Goal: Navigation & Orientation: Find specific page/section

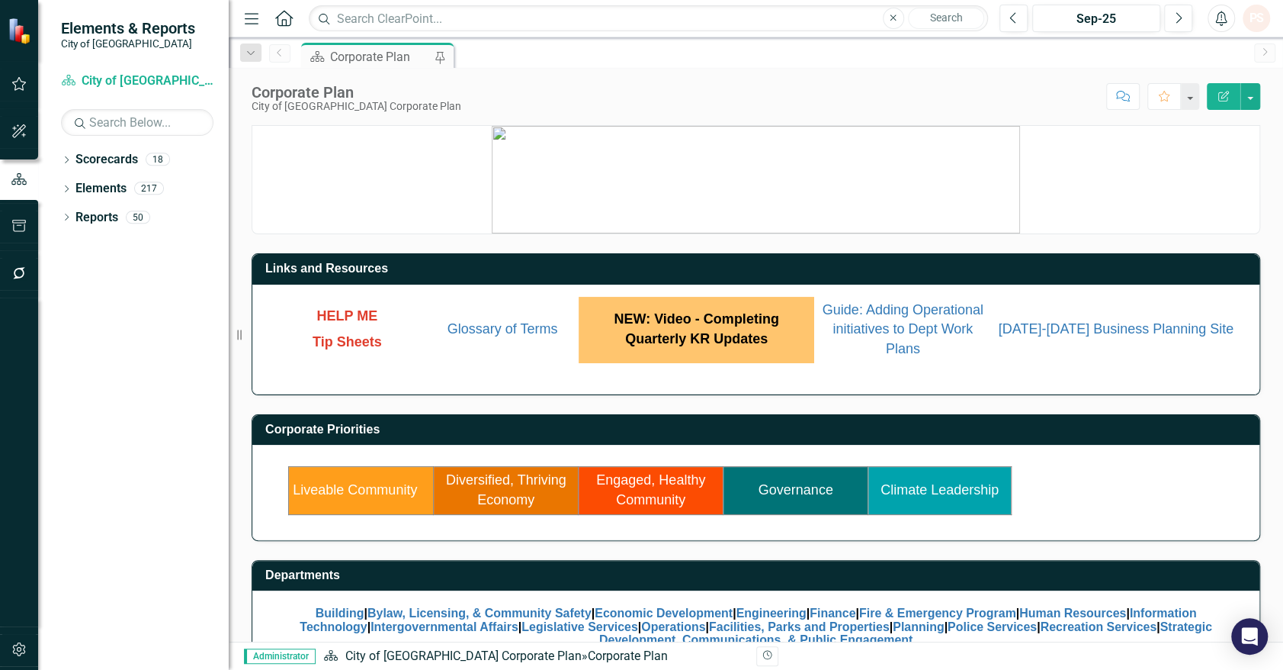
click at [345, 477] on td "Liveable Community" at bounding box center [361, 490] width 145 height 47
click at [364, 489] on link "Liveable Community" at bounding box center [355, 489] width 124 height 15
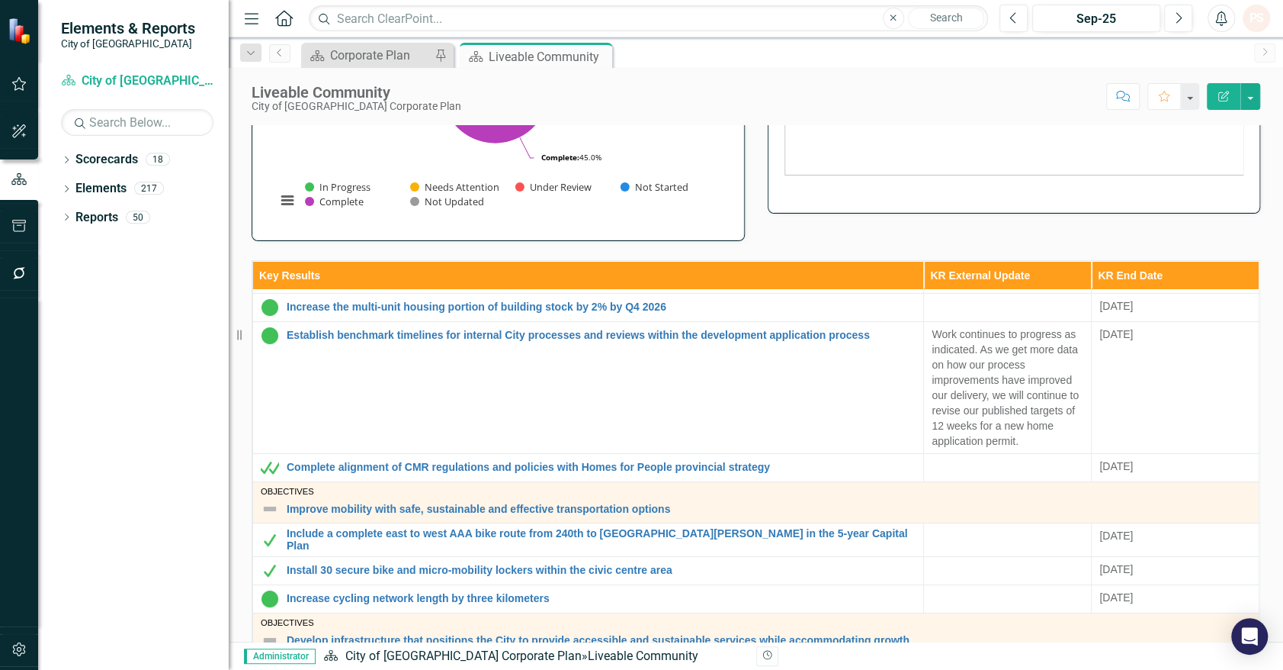
scroll to position [254, 0]
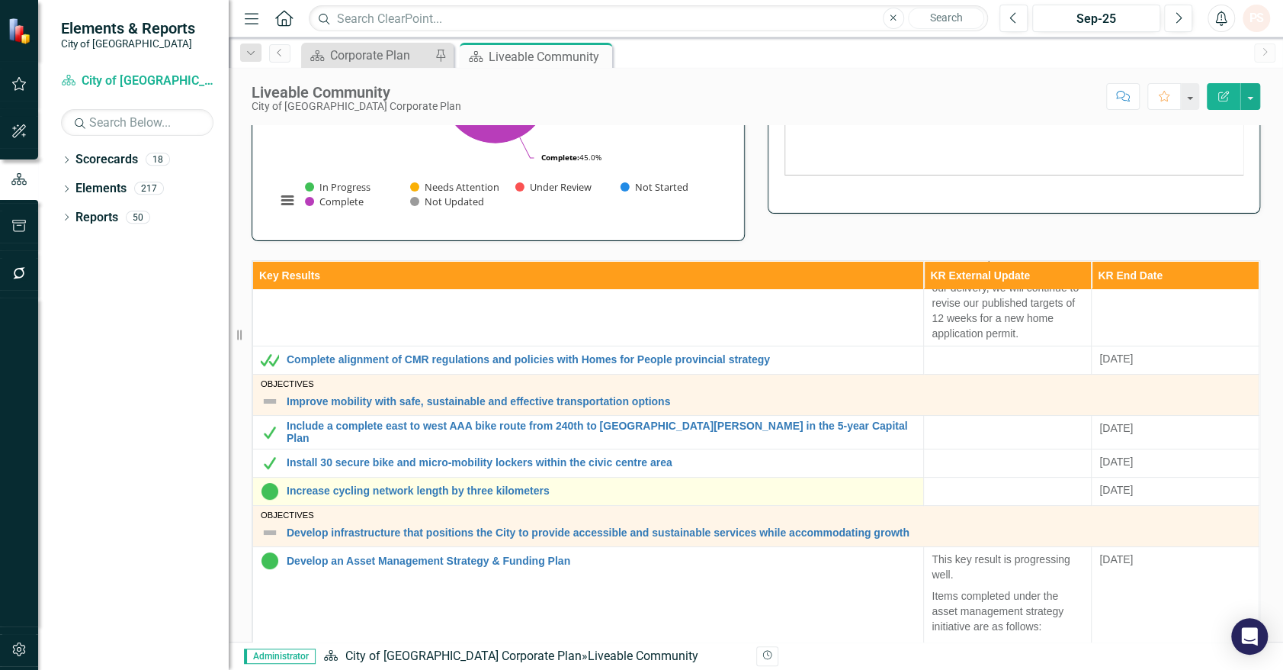
scroll to position [230, 0]
click at [444, 484] on link "Increase cycling network length by three kilometers" at bounding box center [601, 489] width 629 height 11
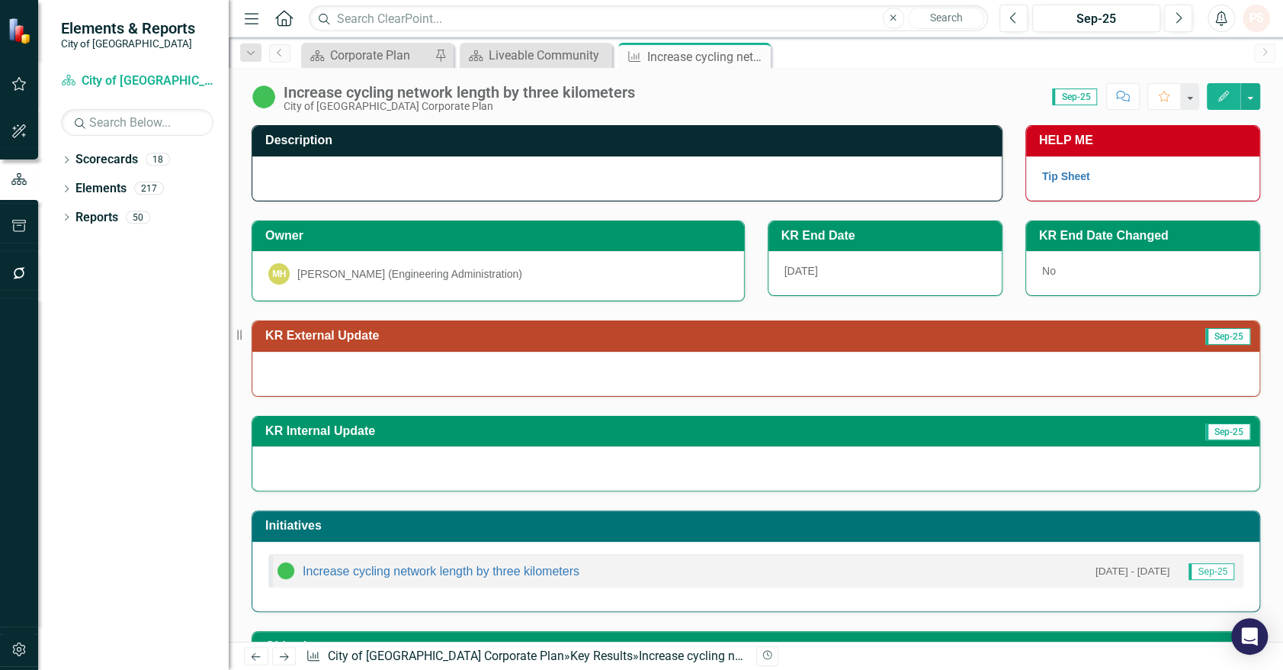
scroll to position [104, 0]
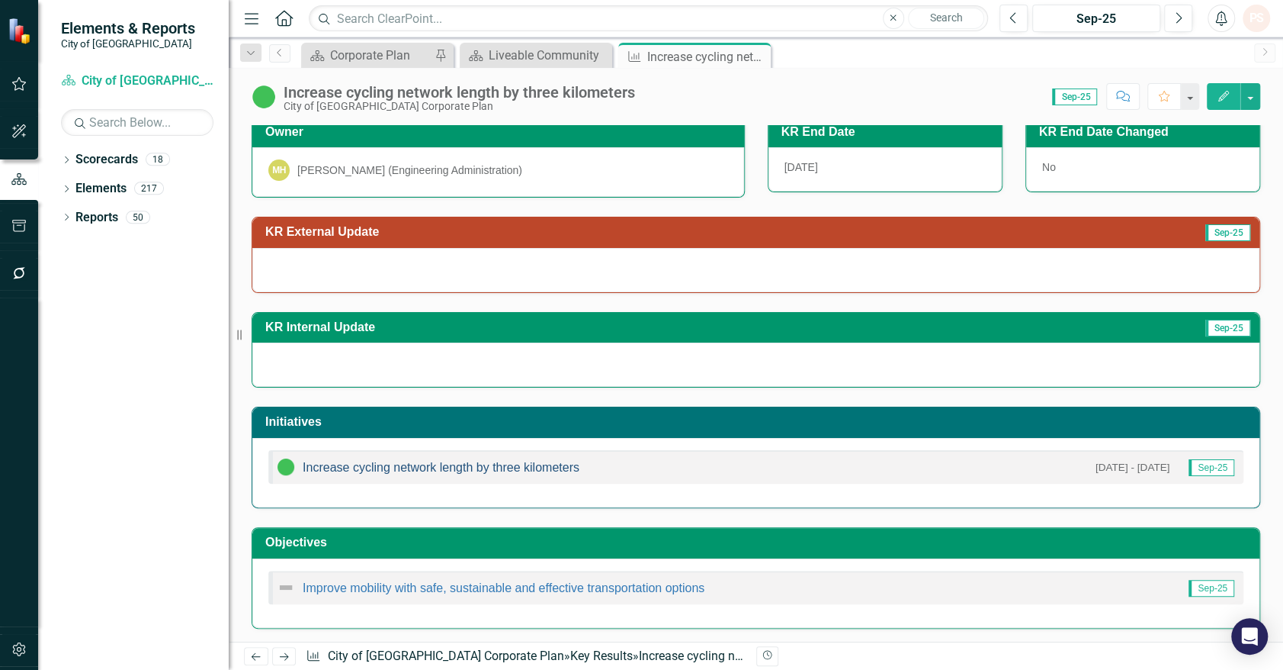
click at [456, 468] on link "Increase cycling network length by three kilometers" at bounding box center [441, 467] width 277 height 13
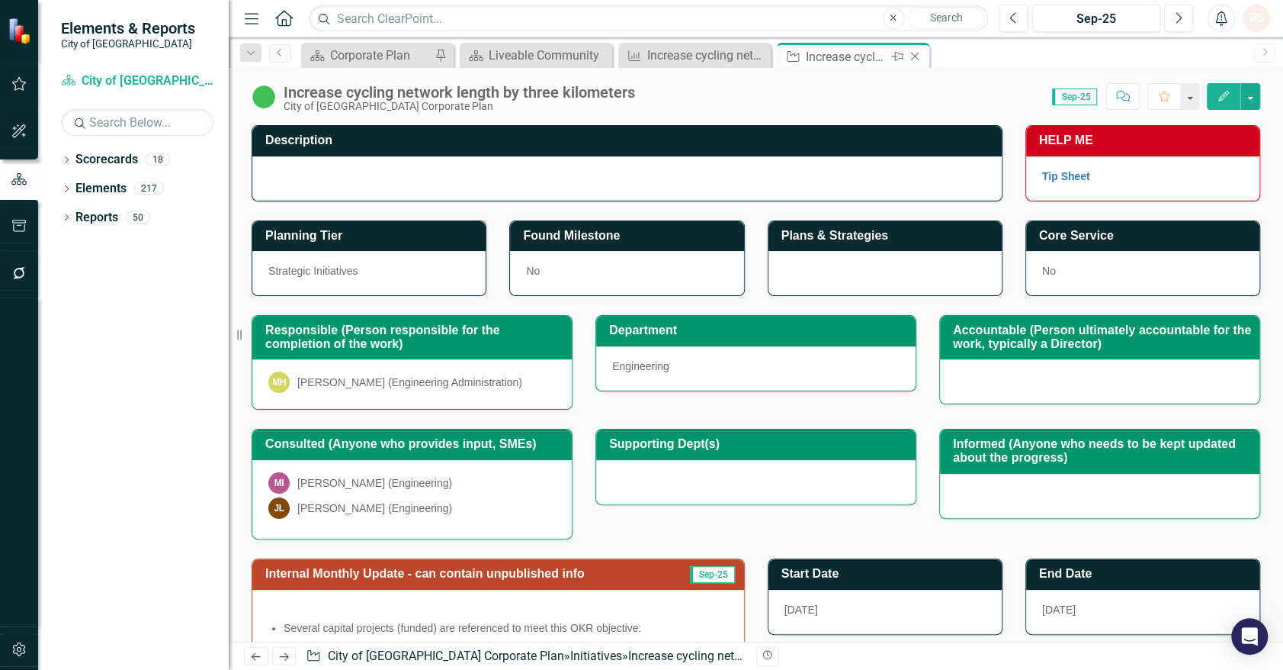
click at [915, 52] on icon "Close" at bounding box center [914, 56] width 15 height 12
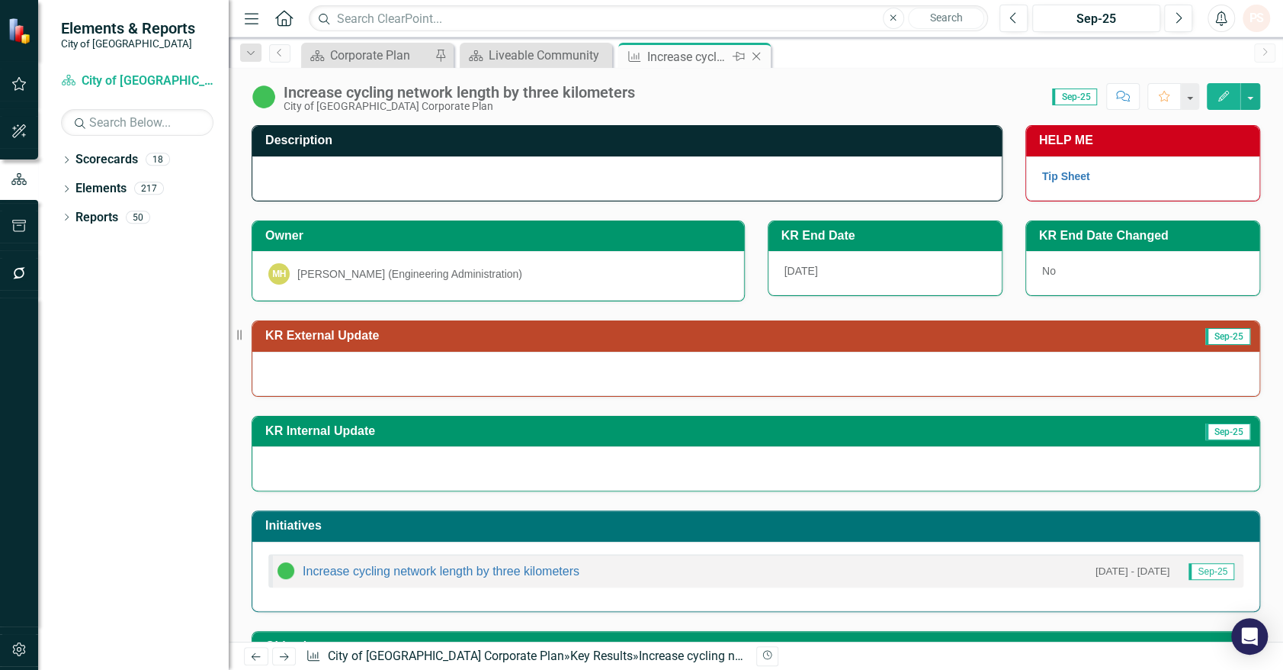
click at [761, 58] on icon "Close" at bounding box center [756, 56] width 15 height 12
